Goal: Task Accomplishment & Management: Manage account settings

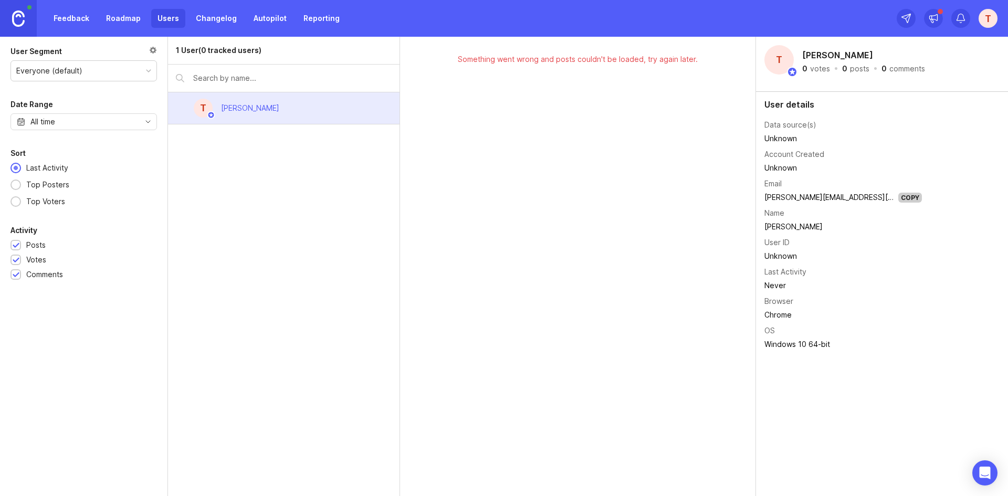
click at [18, 16] on img at bounding box center [18, 18] width 13 height 16
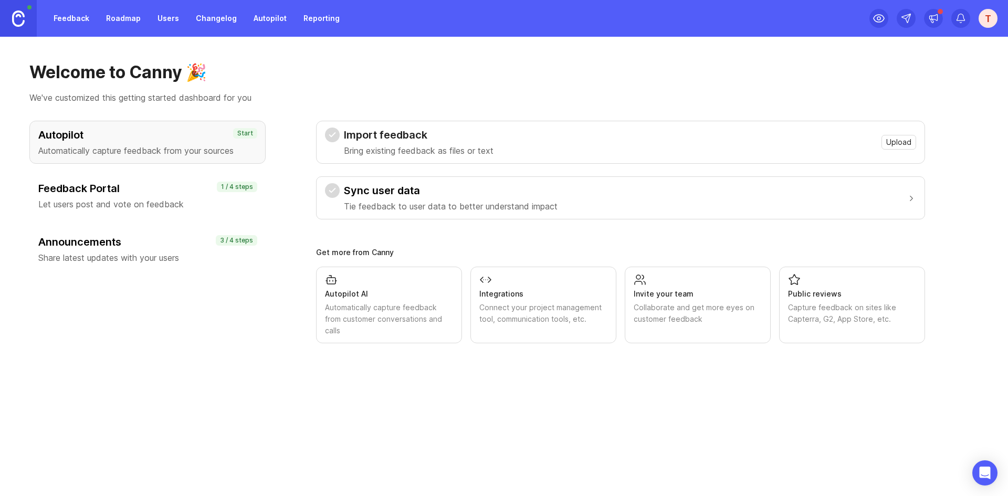
click at [169, 247] on h3 "Announcements" at bounding box center [147, 242] width 218 height 15
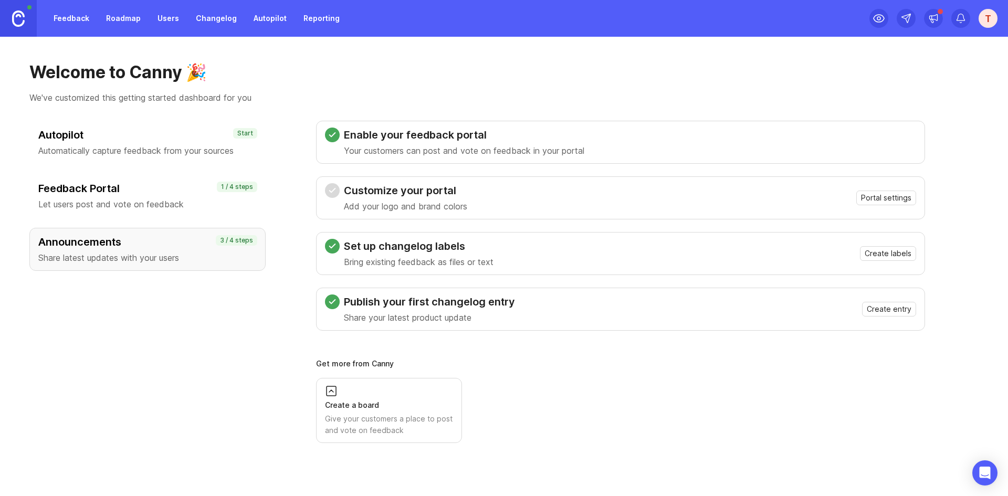
click at [858, 195] on button "Portal settings" at bounding box center [886, 198] width 60 height 15
